Goal: Transaction & Acquisition: Purchase product/service

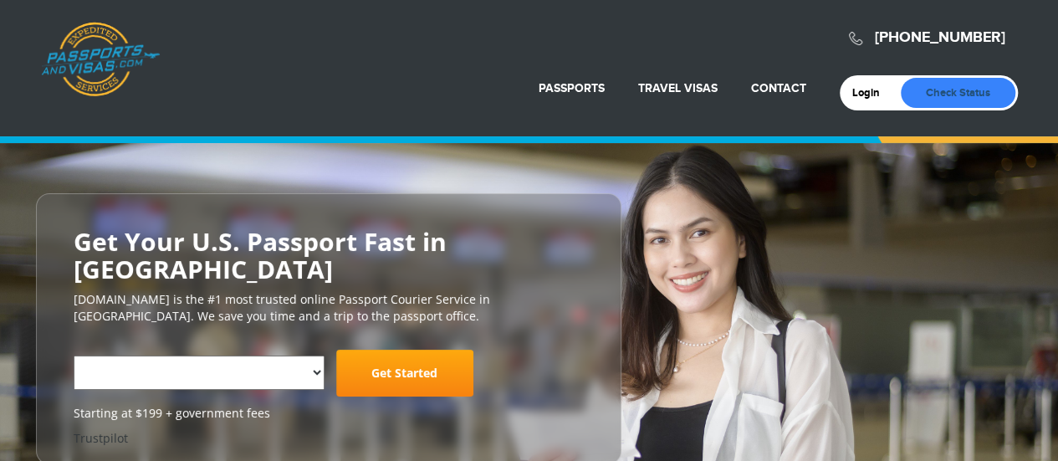
select select "**********"
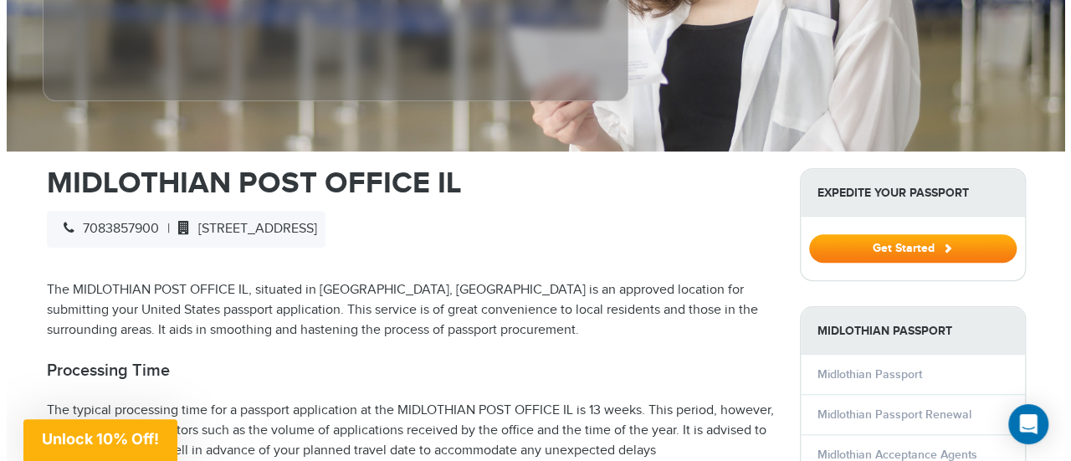
scroll to position [435, 0]
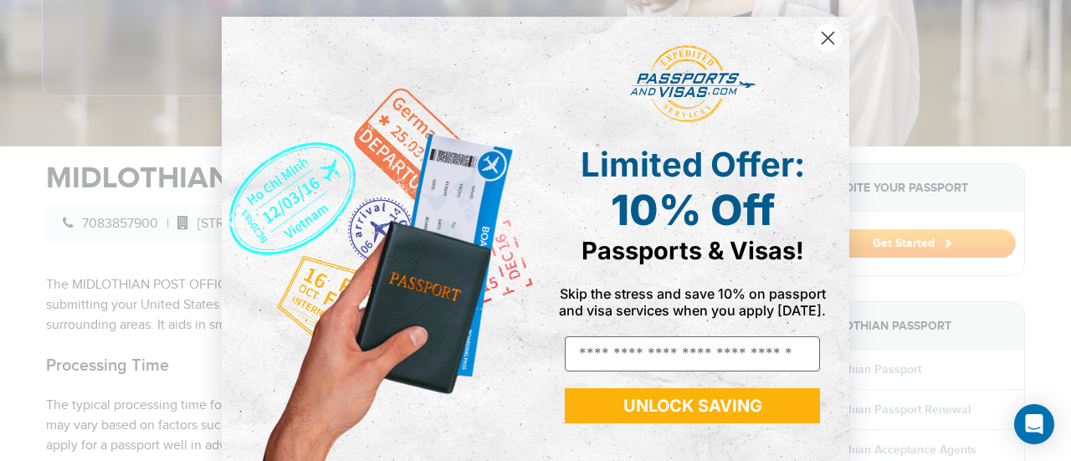
click at [1054, 115] on div "Close dialog Limited Offer: 10% Off Passports & Visas! Skip the stress and save…" at bounding box center [535, 230] width 1071 height 461
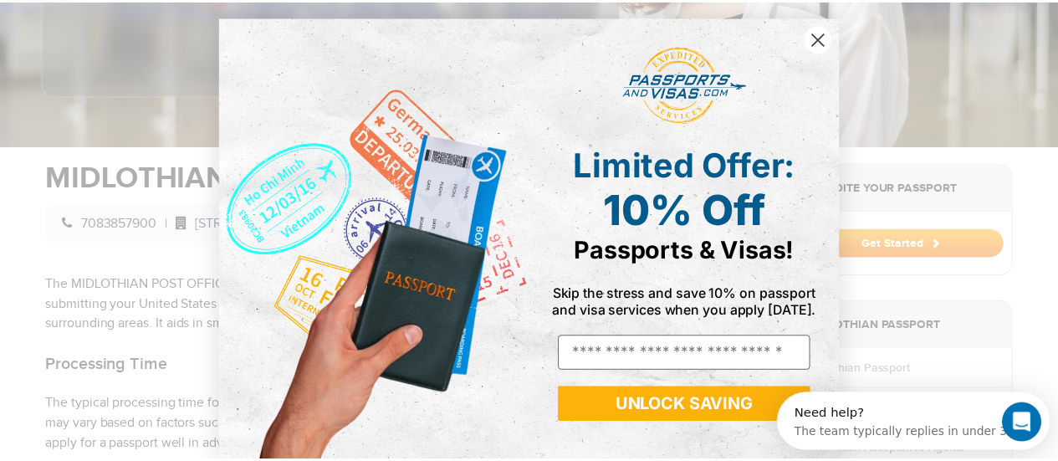
scroll to position [0, 0]
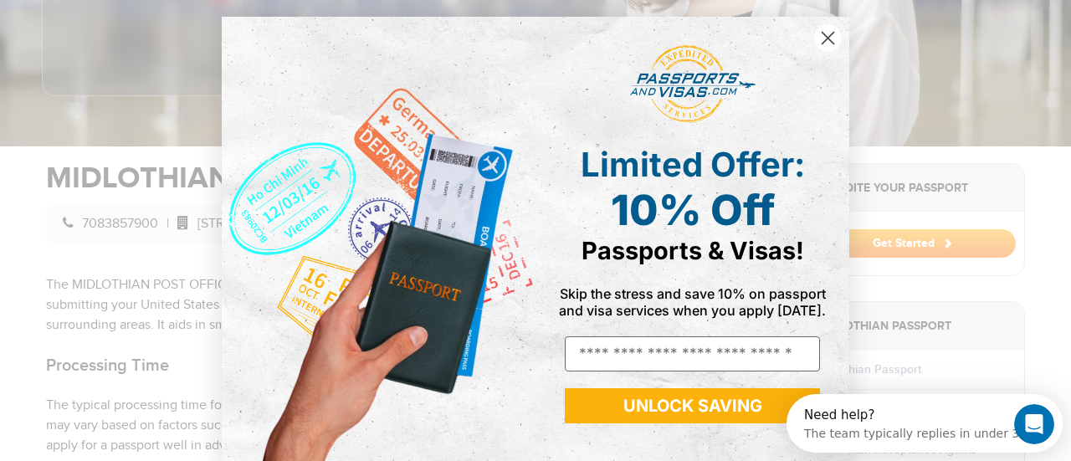
click at [817, 37] on circle "Close dialog" at bounding box center [828, 38] width 28 height 28
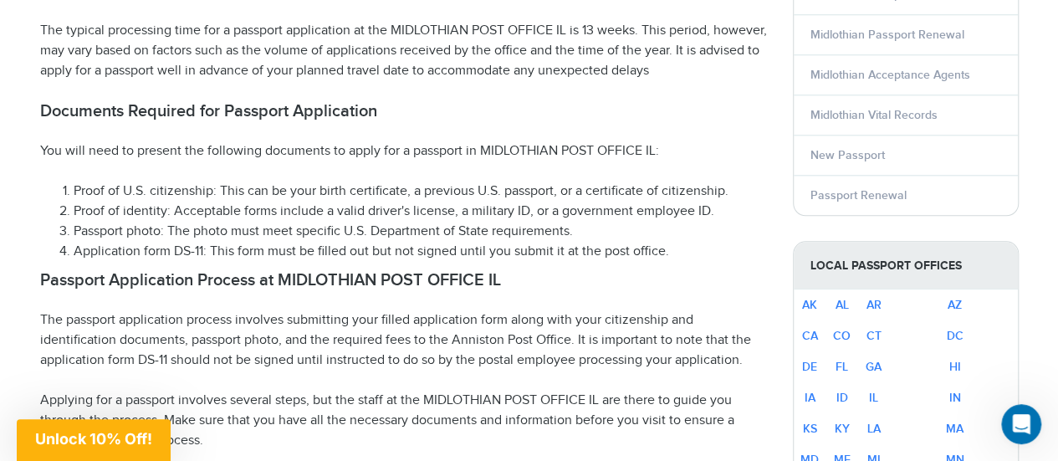
scroll to position [791, 0]
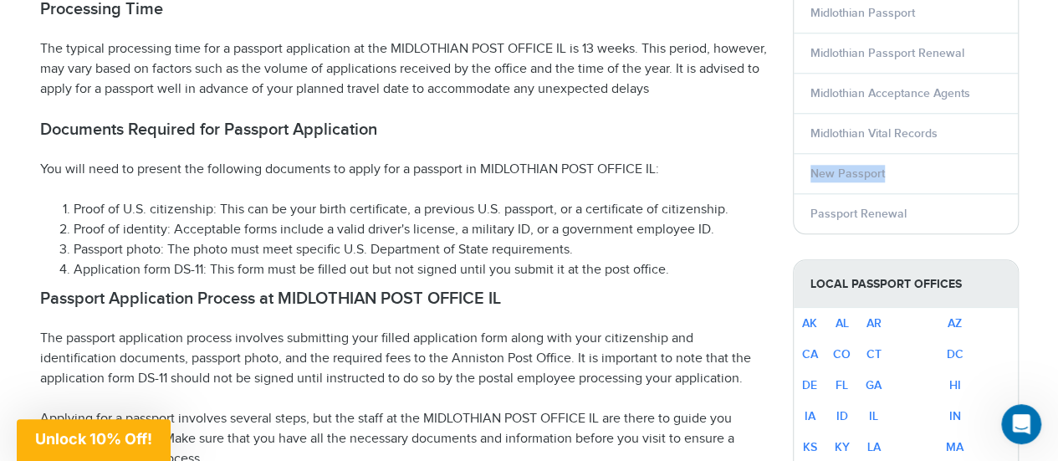
drag, startPoint x: 1039, startPoint y: 143, endPoint x: 1036, endPoint y: 156, distance: 13.8
click at [870, 211] on link "Passport Renewal" at bounding box center [859, 214] width 96 height 14
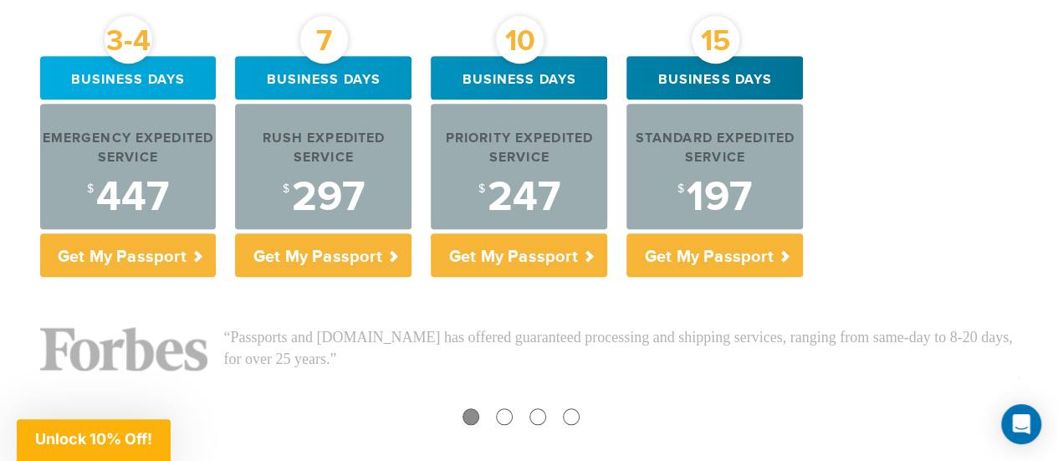
scroll to position [731, 0]
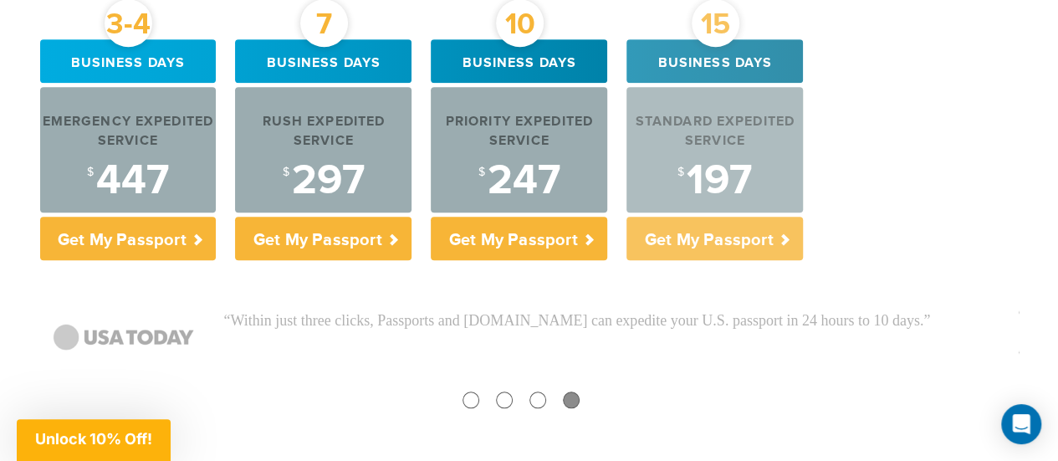
click at [724, 143] on div "Standard Expedited Service" at bounding box center [715, 132] width 177 height 38
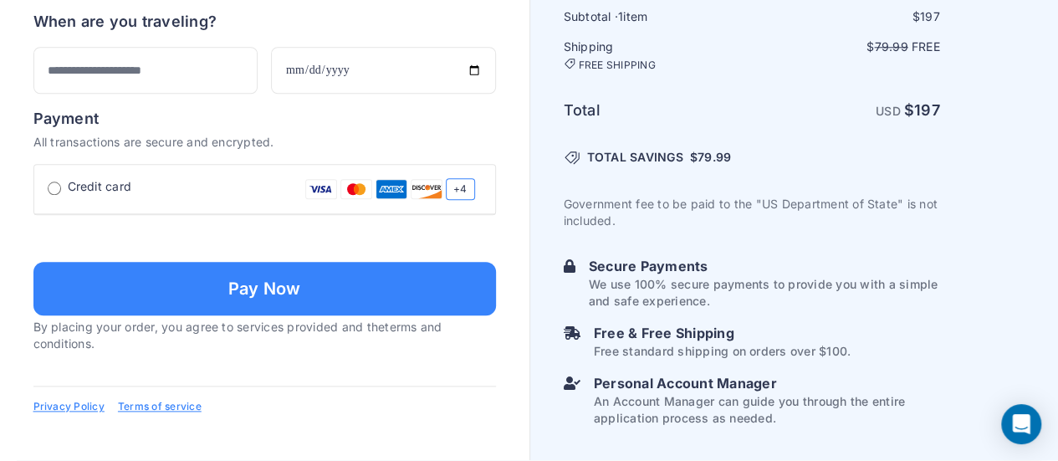
scroll to position [1078, 0]
